Goal: Check status: Check status

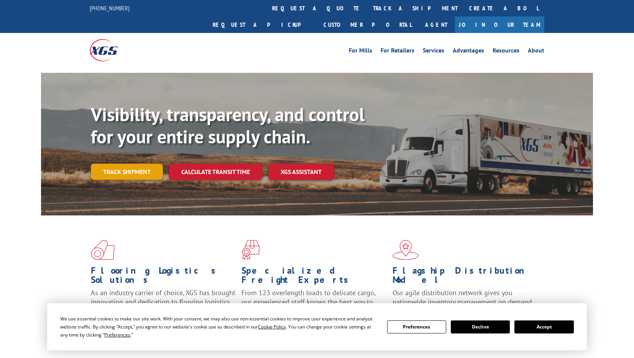
click at [134, 164] on link "Track shipment" at bounding box center [127, 172] width 72 height 16
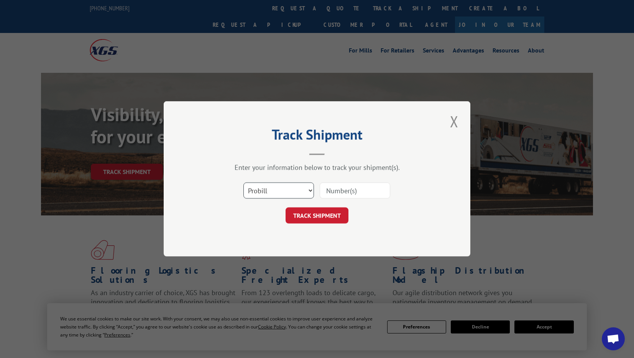
click at [298, 190] on select "Select category... Probill BOL PO" at bounding box center [279, 191] width 71 height 16
click at [346, 184] on input at bounding box center [355, 191] width 71 height 16
paste input "YKX4D8Z2PB-TYXNH"
type input "YKX4D8Z2PB-TYXNH"
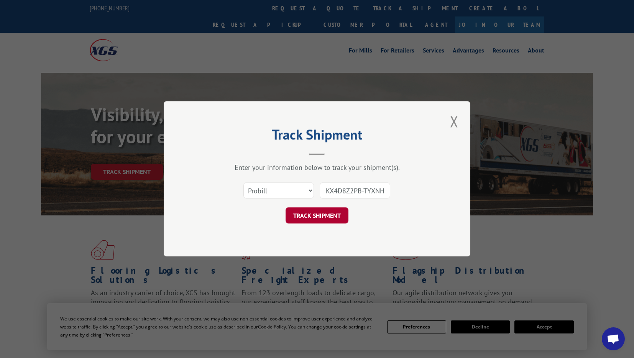
click at [344, 209] on button "TRACK SHIPMENT" at bounding box center [317, 216] width 63 height 16
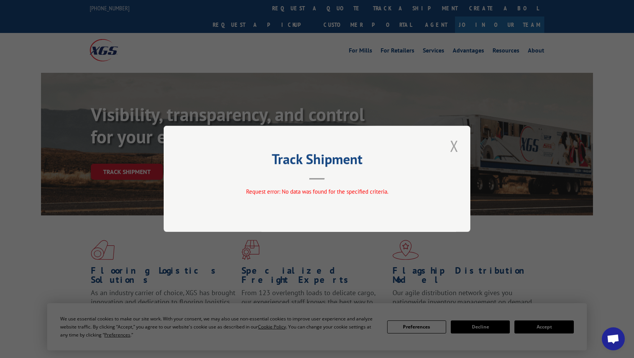
click at [449, 150] on button "Close modal" at bounding box center [454, 145] width 13 height 21
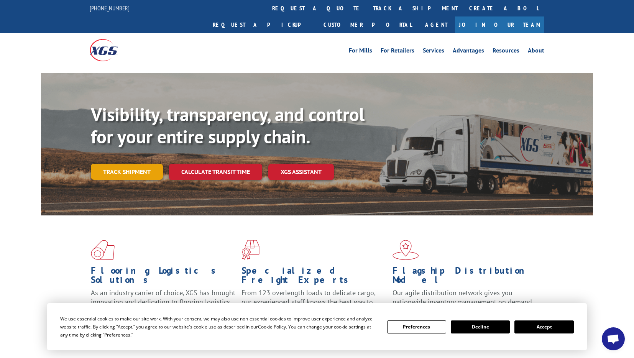
click at [140, 164] on link "Track shipment" at bounding box center [127, 172] width 72 height 16
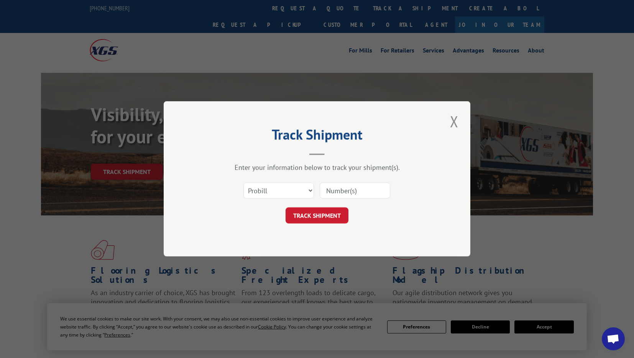
click at [329, 187] on input at bounding box center [355, 191] width 71 height 16
paste input "1697163074"
type input "1697163074"
click at [327, 212] on button "TRACK SHIPMENT" at bounding box center [317, 216] width 63 height 16
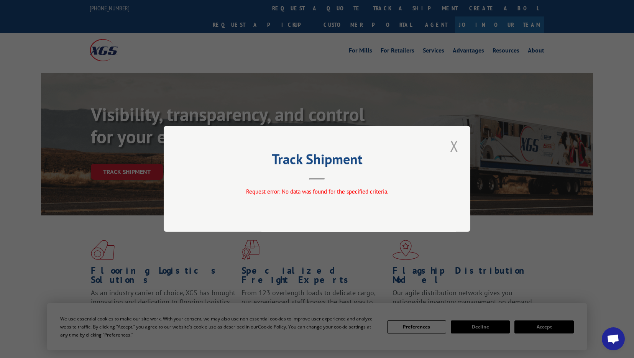
click at [461, 146] on div "Track Shipment Request error: No data was found for the specified criteria." at bounding box center [317, 179] width 307 height 106
click at [457, 145] on button "Close modal" at bounding box center [454, 145] width 13 height 21
